Goal: Find specific page/section: Find specific page/section

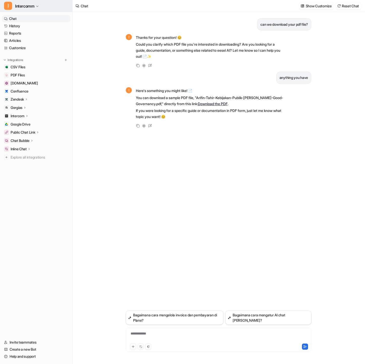
click at [22, 4] on span "Intercomm" at bounding box center [24, 6] width 19 height 7
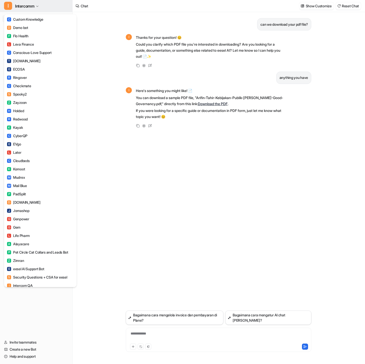
click at [38, 6] on icon "button" at bounding box center [37, 6] width 3 height 3
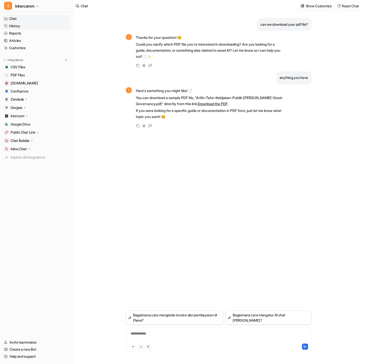
click at [32, 26] on link "History" at bounding box center [36, 25] width 68 height 7
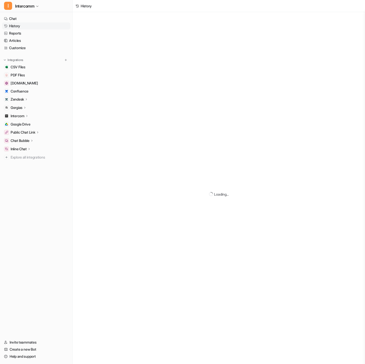
click at [32, 26] on link "History" at bounding box center [36, 25] width 68 height 7
